Goal: Transaction & Acquisition: Purchase product/service

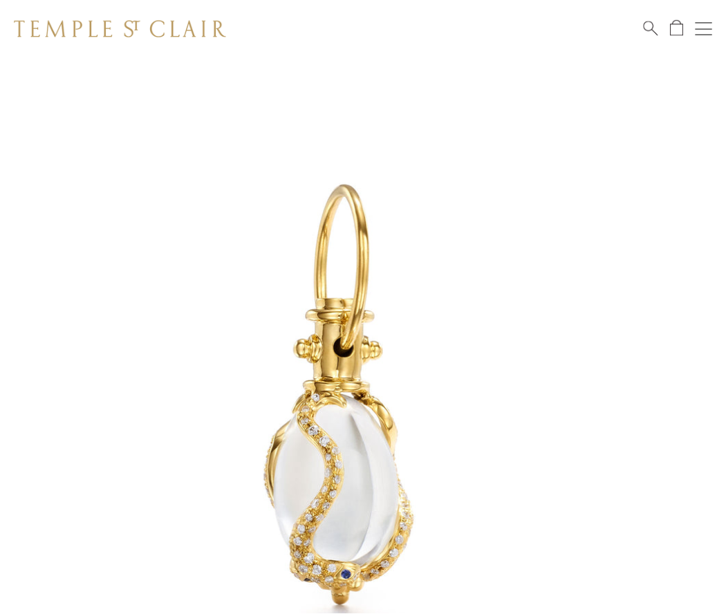
scroll to position [17, 0]
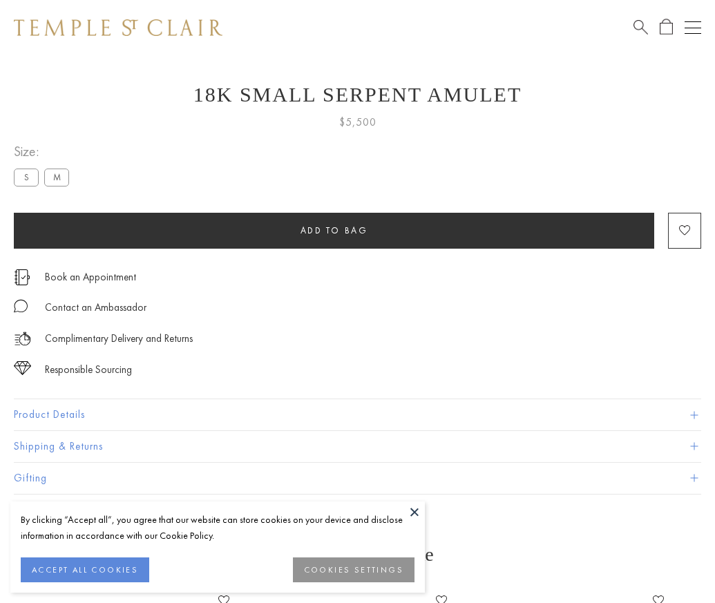
click at [334, 230] on span "Add to bag" at bounding box center [335, 231] width 68 height 12
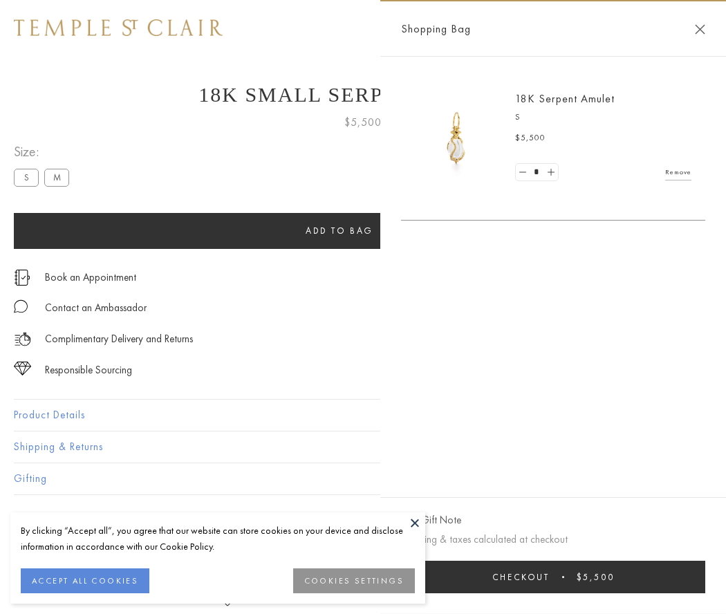
click at [553, 576] on button "Checkout $5,500" at bounding box center [553, 576] width 304 height 32
